Goal: Register for event/course

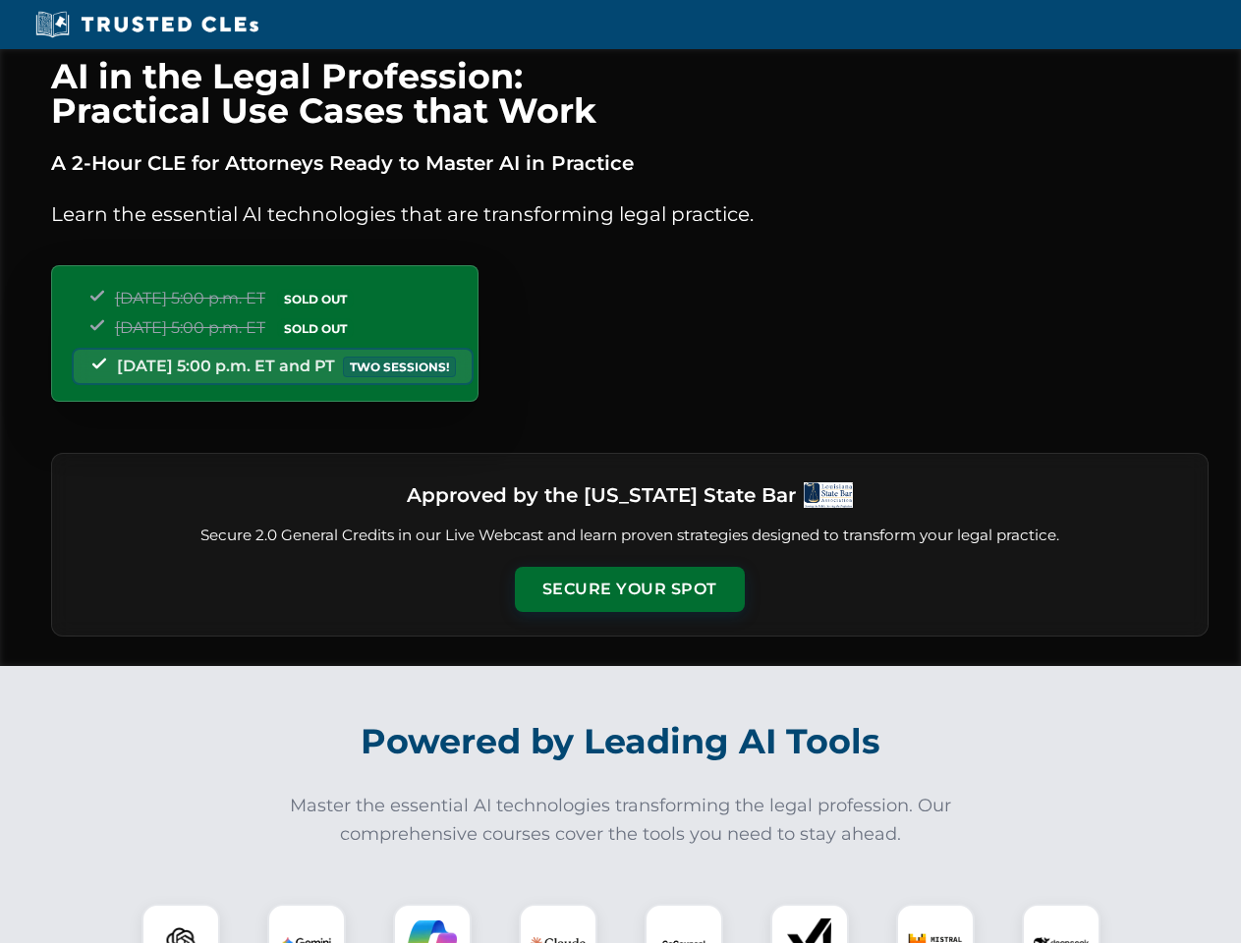
click at [629, 590] on button "Secure Your Spot" at bounding box center [630, 589] width 230 height 45
click at [181, 924] on img at bounding box center [180, 943] width 57 height 57
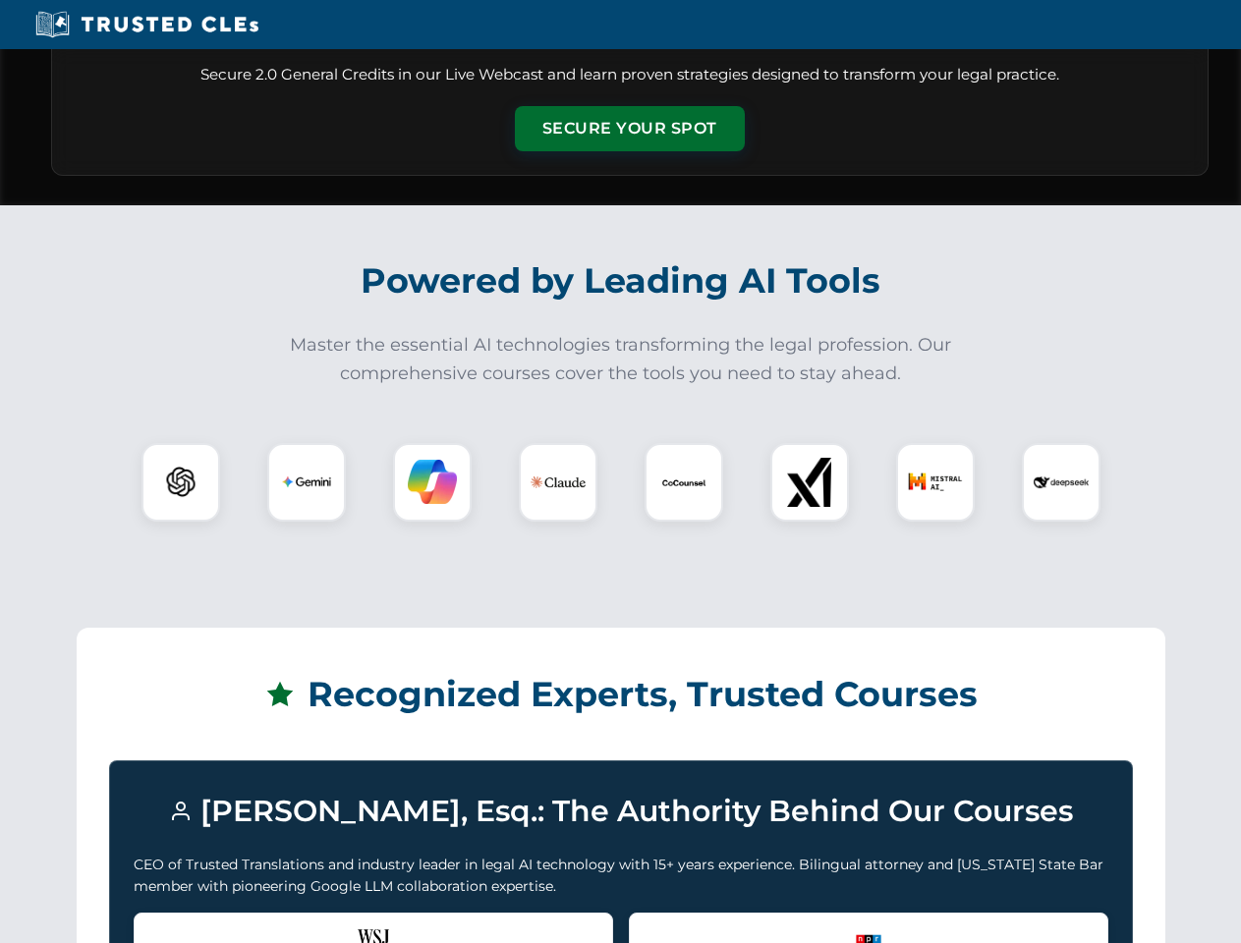
scroll to position [1689, 0]
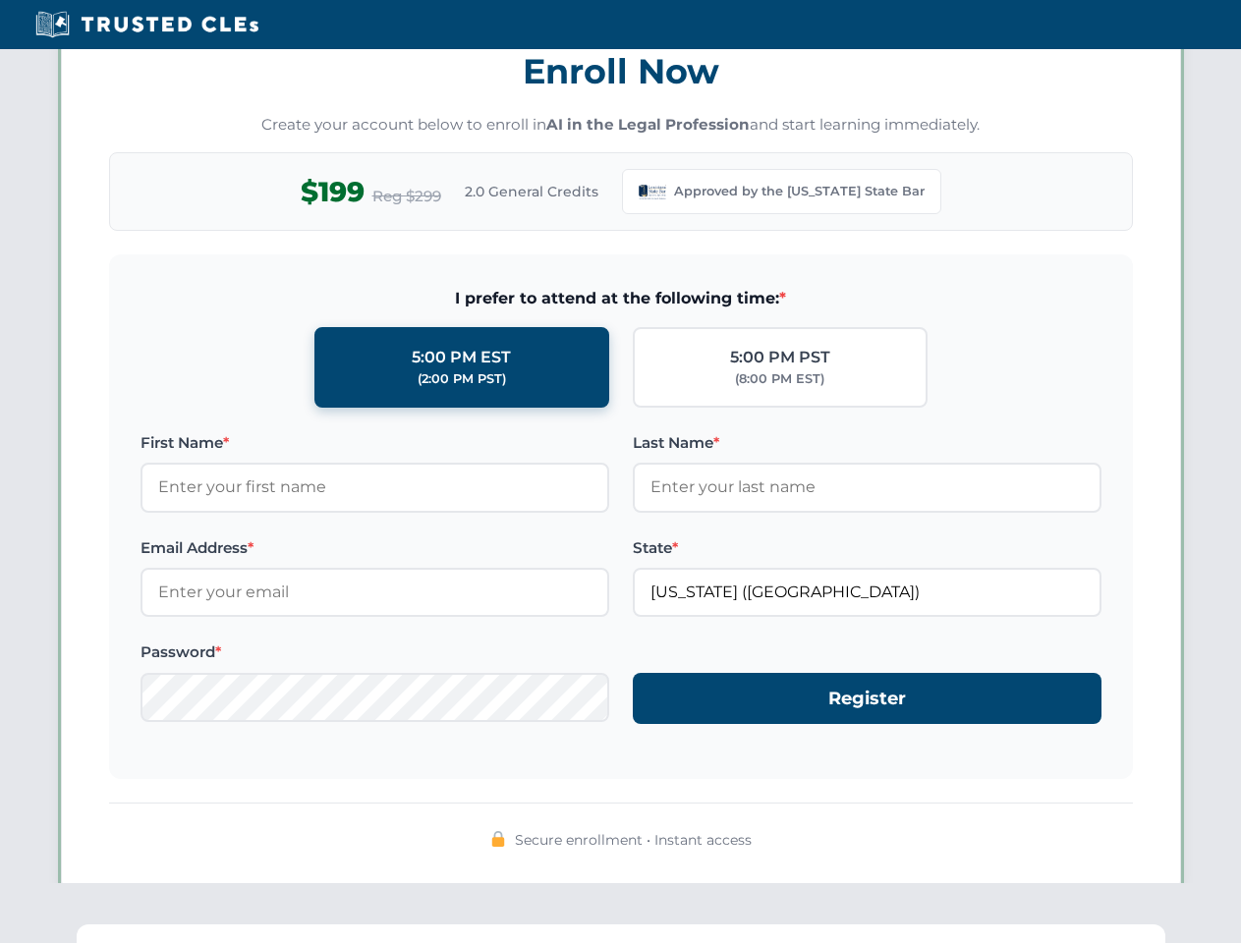
click at [307, 924] on div "AI in the Legal Profession: Practical Use Cases that Work A 2-Hour CLE for Atto…" at bounding box center [620, 652] width 1241 height 4584
